Goal: Use online tool/utility

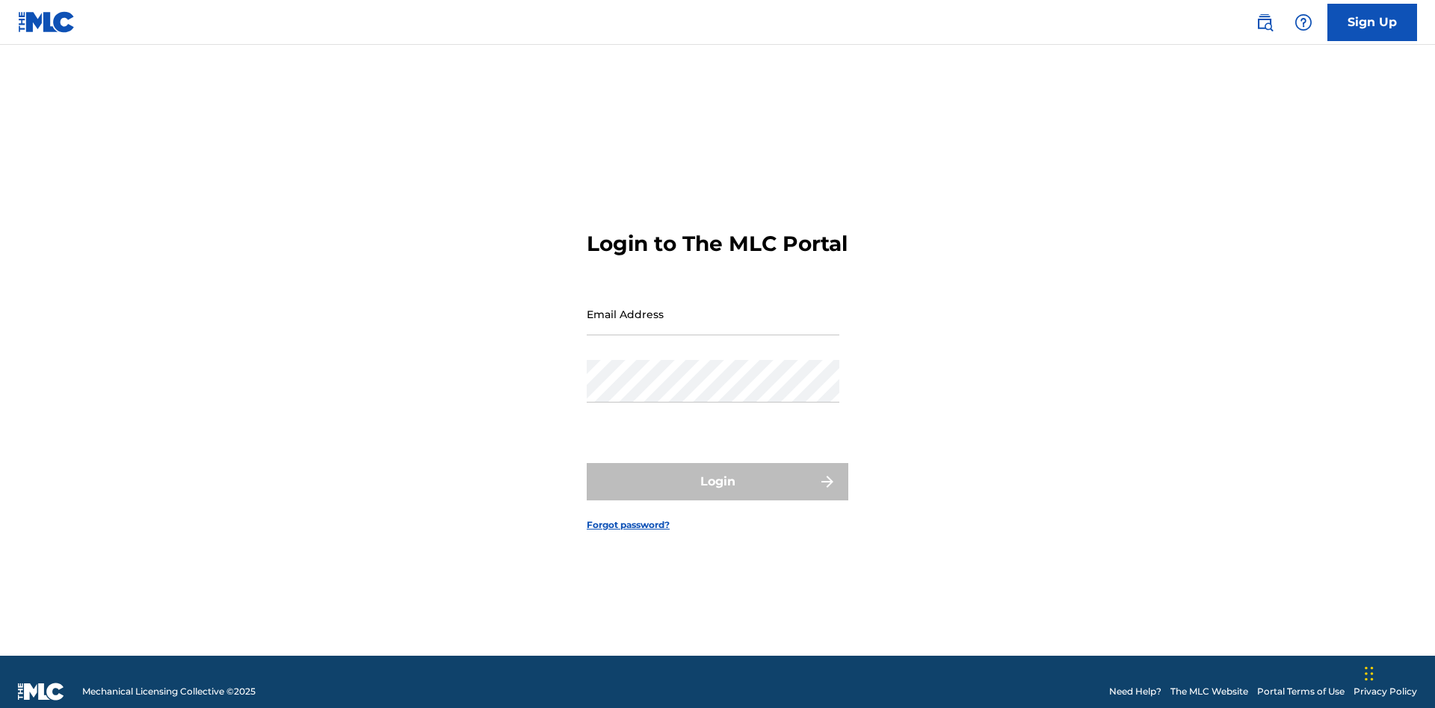
scroll to position [19, 0]
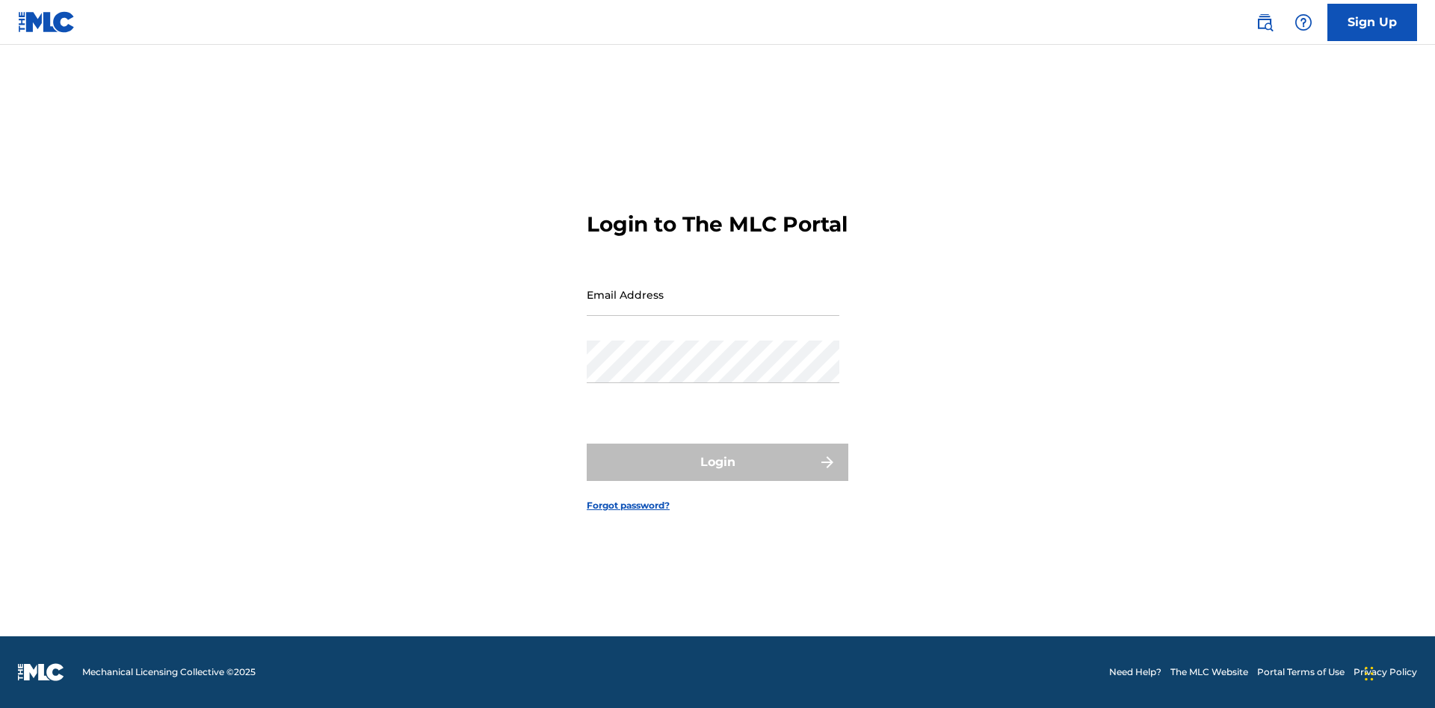
click at [713, 307] on input "Email Address" at bounding box center [713, 294] width 253 height 43
type input "[EMAIL_ADDRESS][DOMAIN_NAME]"
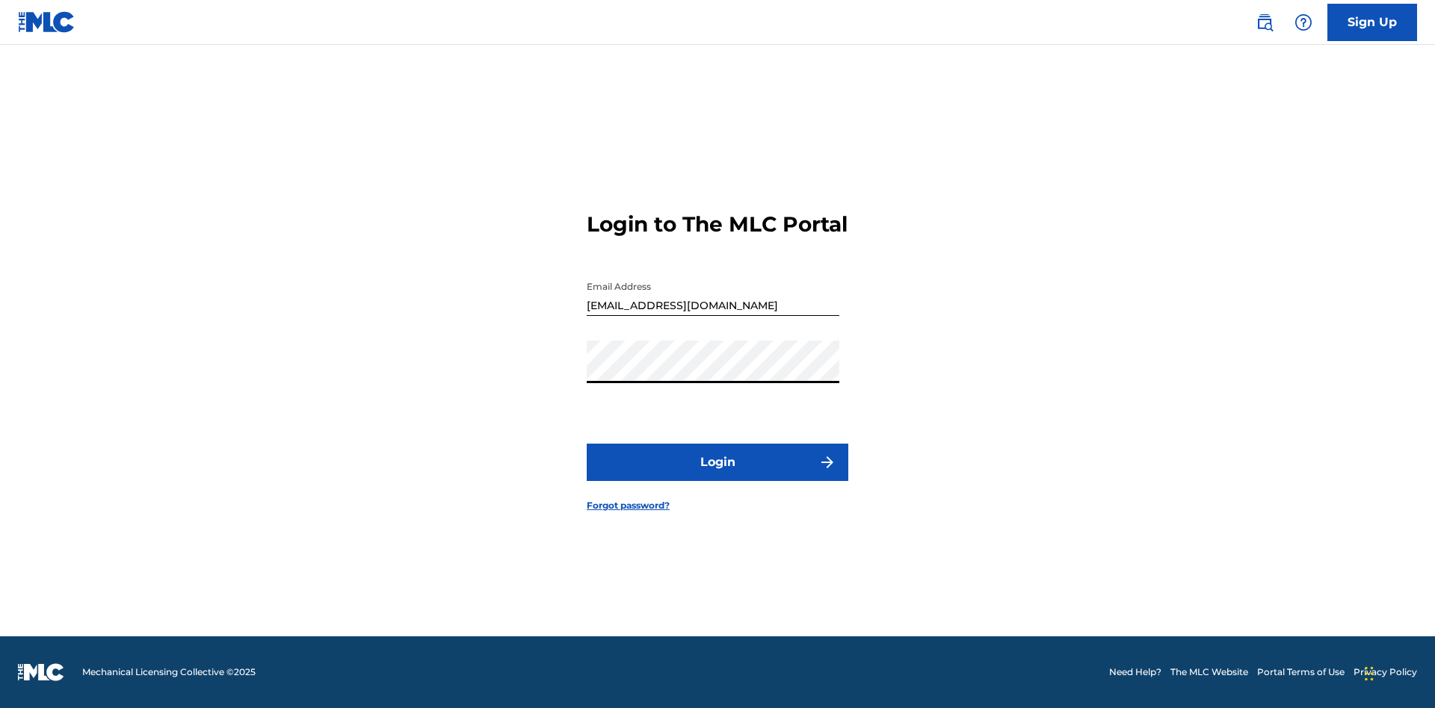
click at [717, 475] on button "Login" at bounding box center [718, 462] width 262 height 37
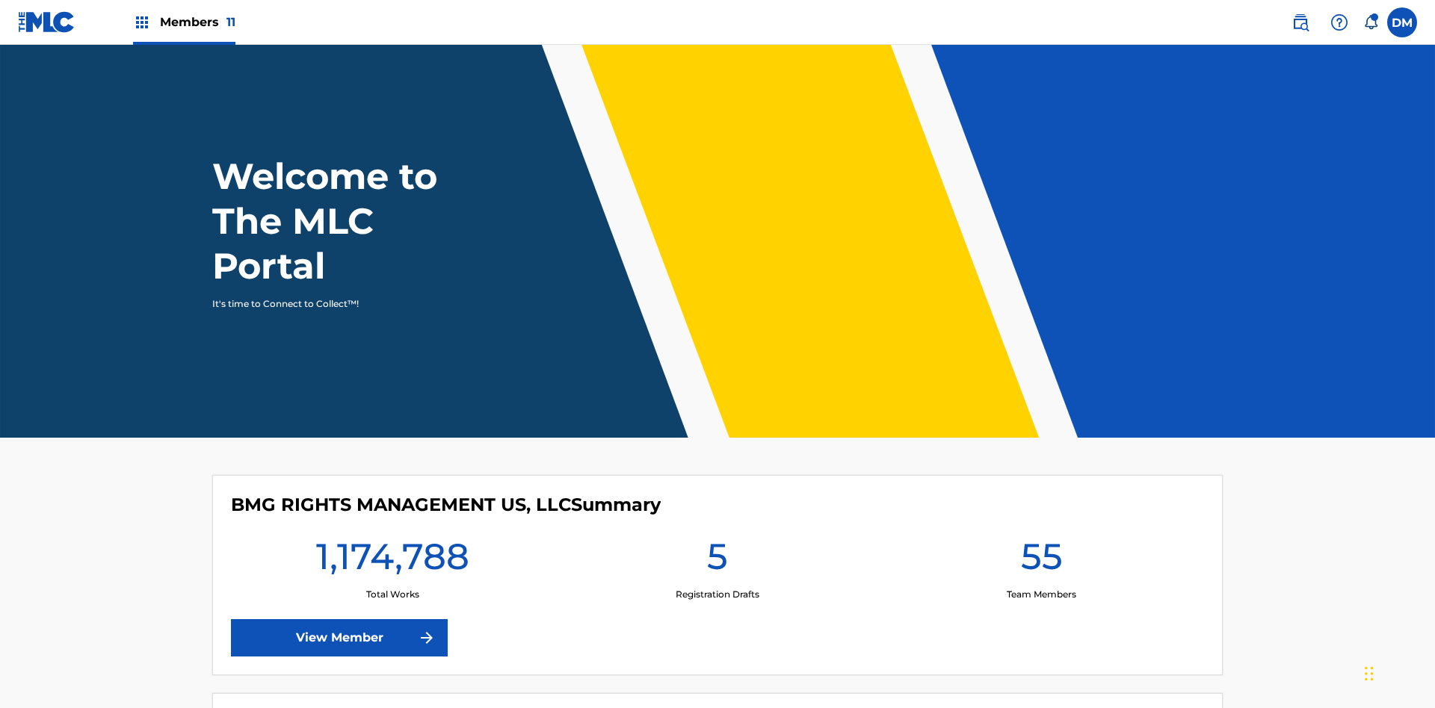
click at [184, 22] on span "Members 11" at bounding box center [197, 21] width 75 height 17
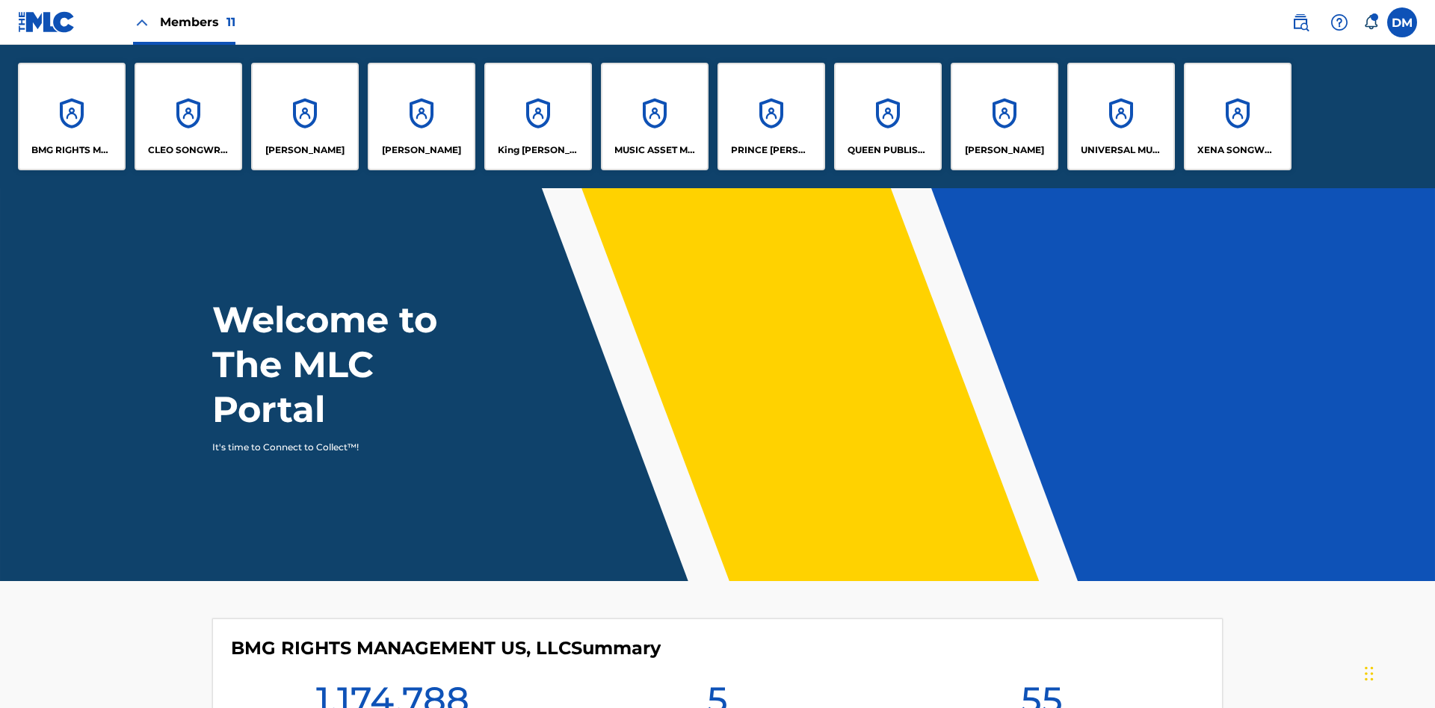
click at [887, 150] on p "QUEEN PUBLISHA" at bounding box center [887, 149] width 81 height 13
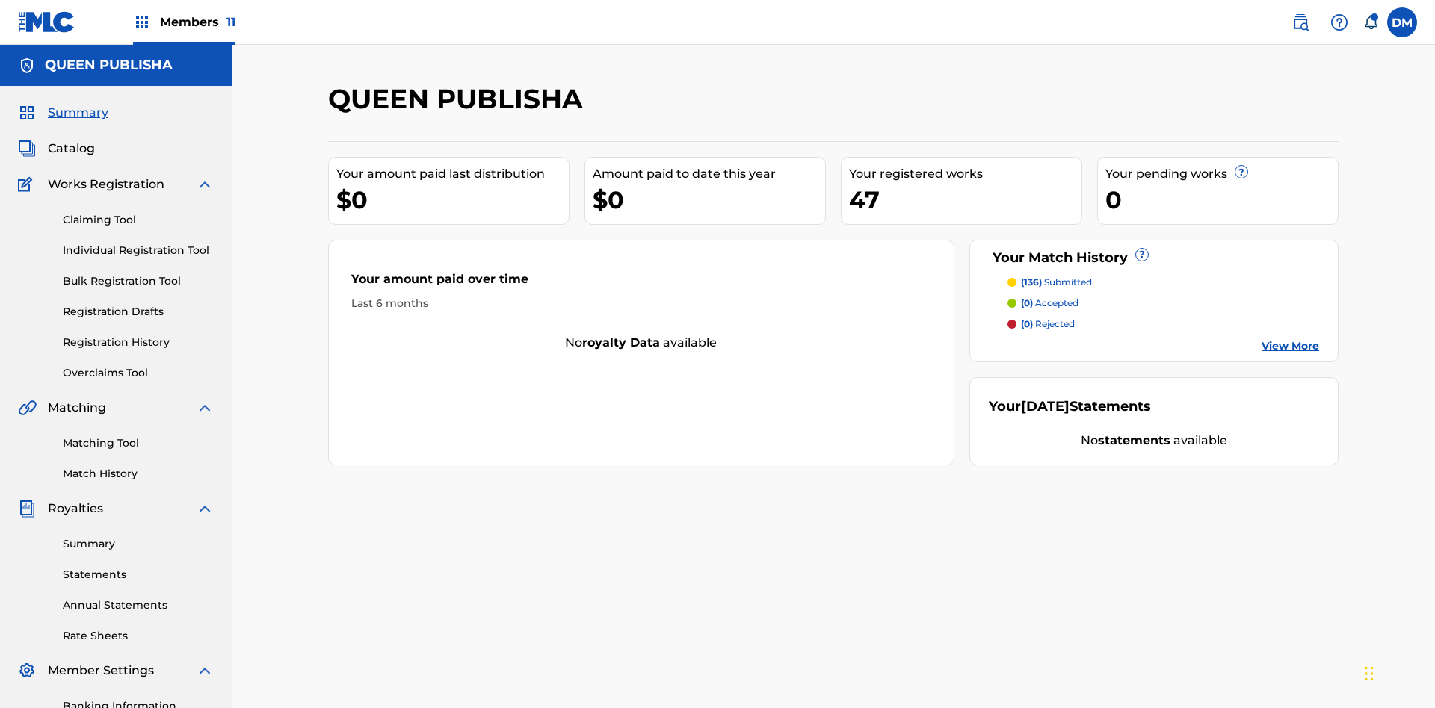
click at [138, 436] on link "Matching Tool" at bounding box center [138, 444] width 151 height 16
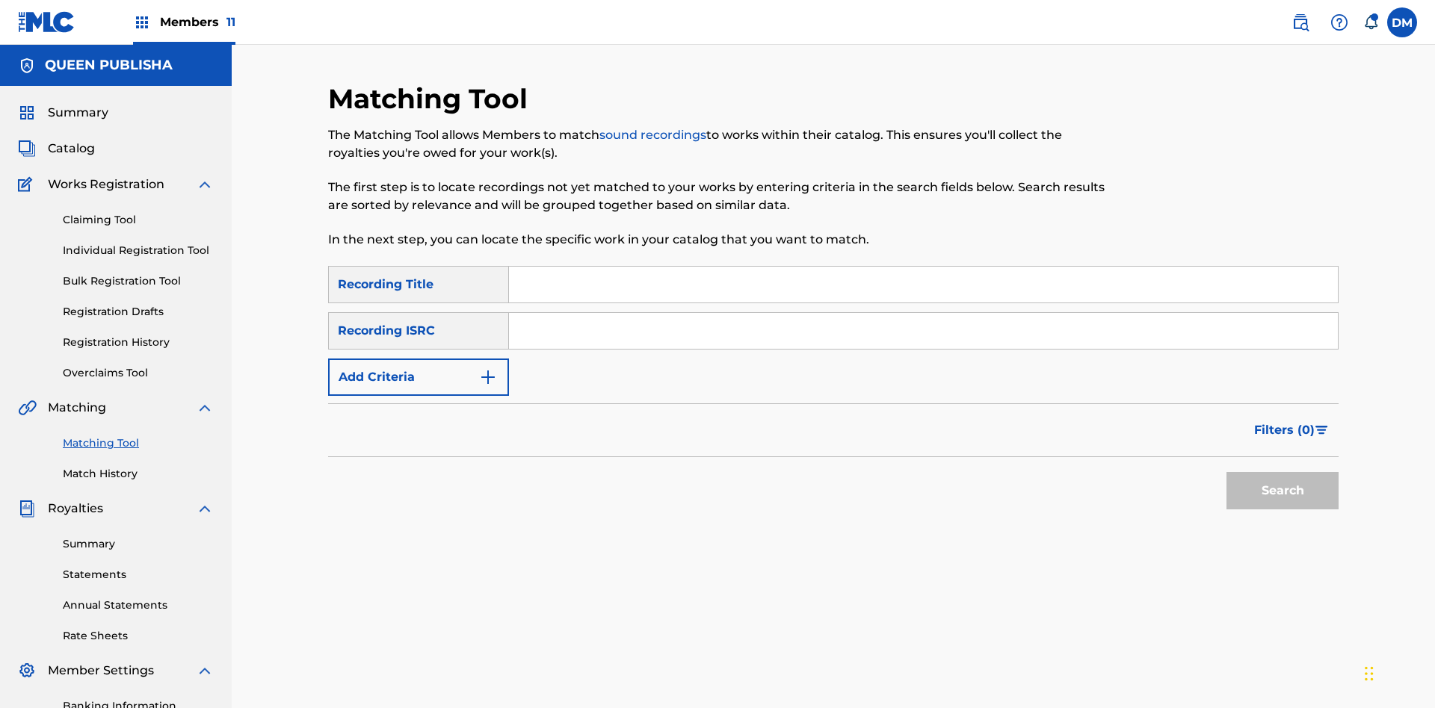
click at [418, 359] on button "Add Criteria" at bounding box center [418, 377] width 181 height 37
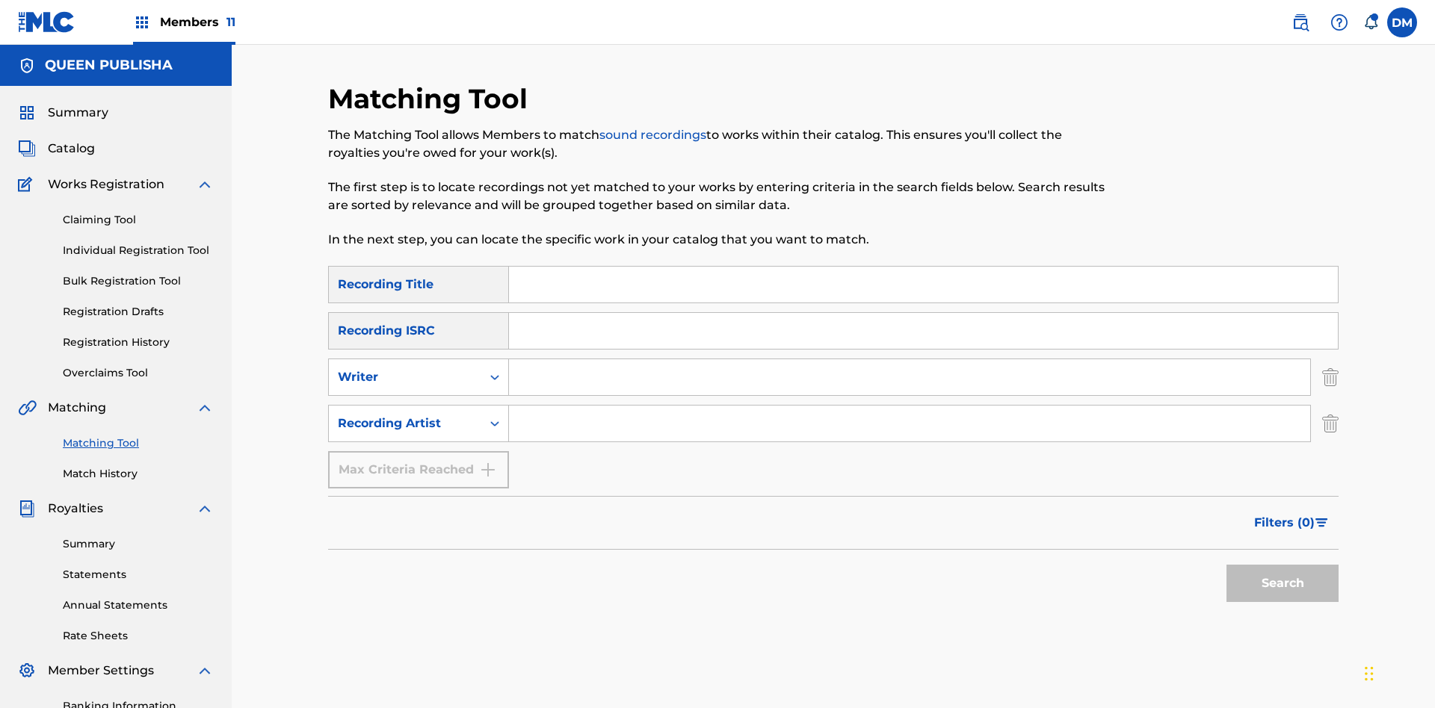
scroll to position [218, 0]
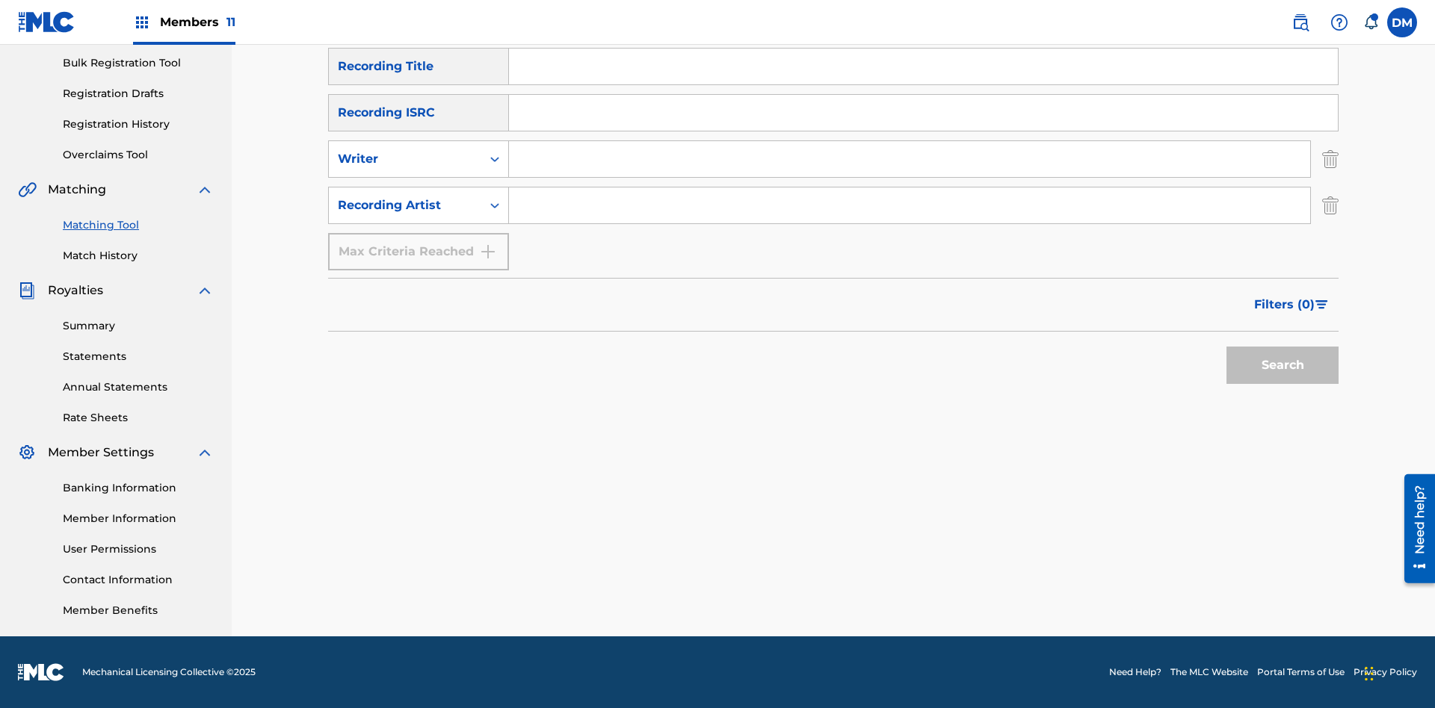
click at [923, 84] on input "Search Form" at bounding box center [923, 67] width 829 height 36
click at [1282, 365] on button "Search" at bounding box center [1282, 365] width 112 height 37
